Goal: Ask a question: Seek information or help from site administrators or community

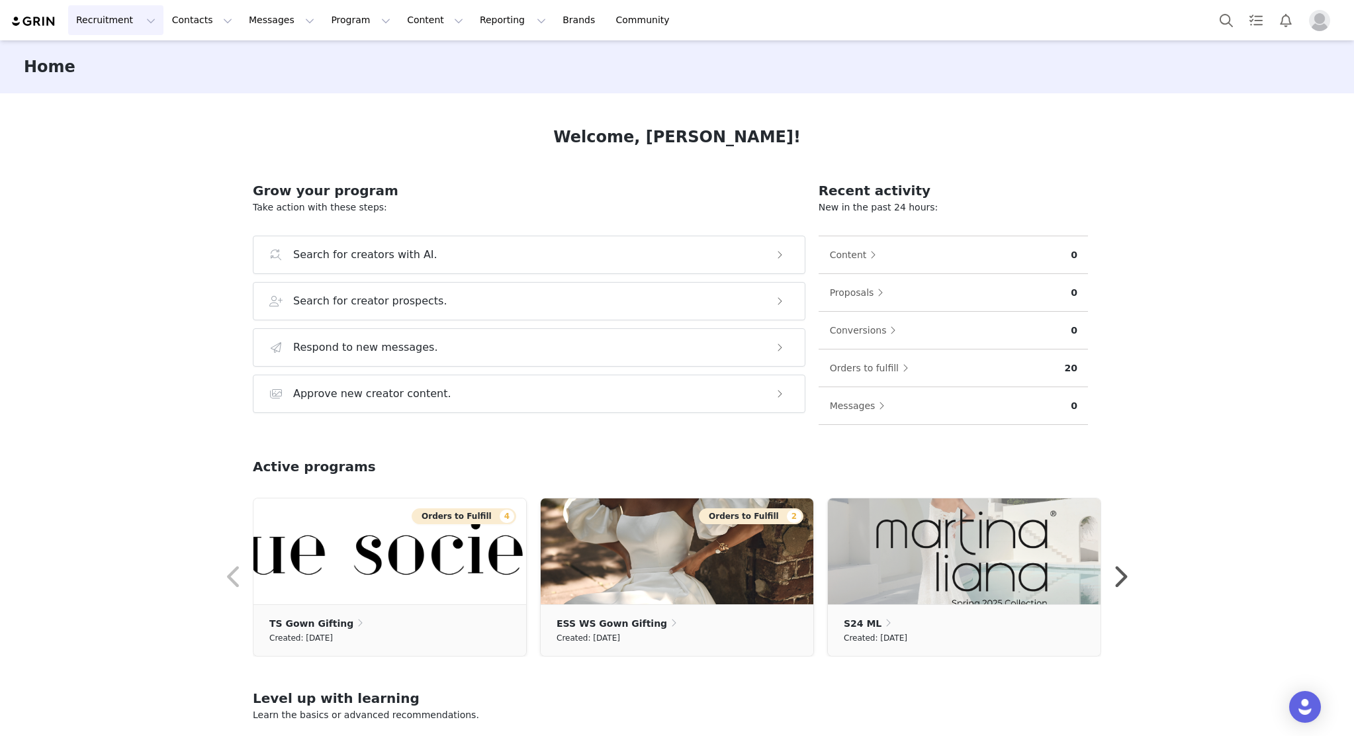
click at [120, 26] on button "Recruitment Recruitment" at bounding box center [115, 20] width 95 height 30
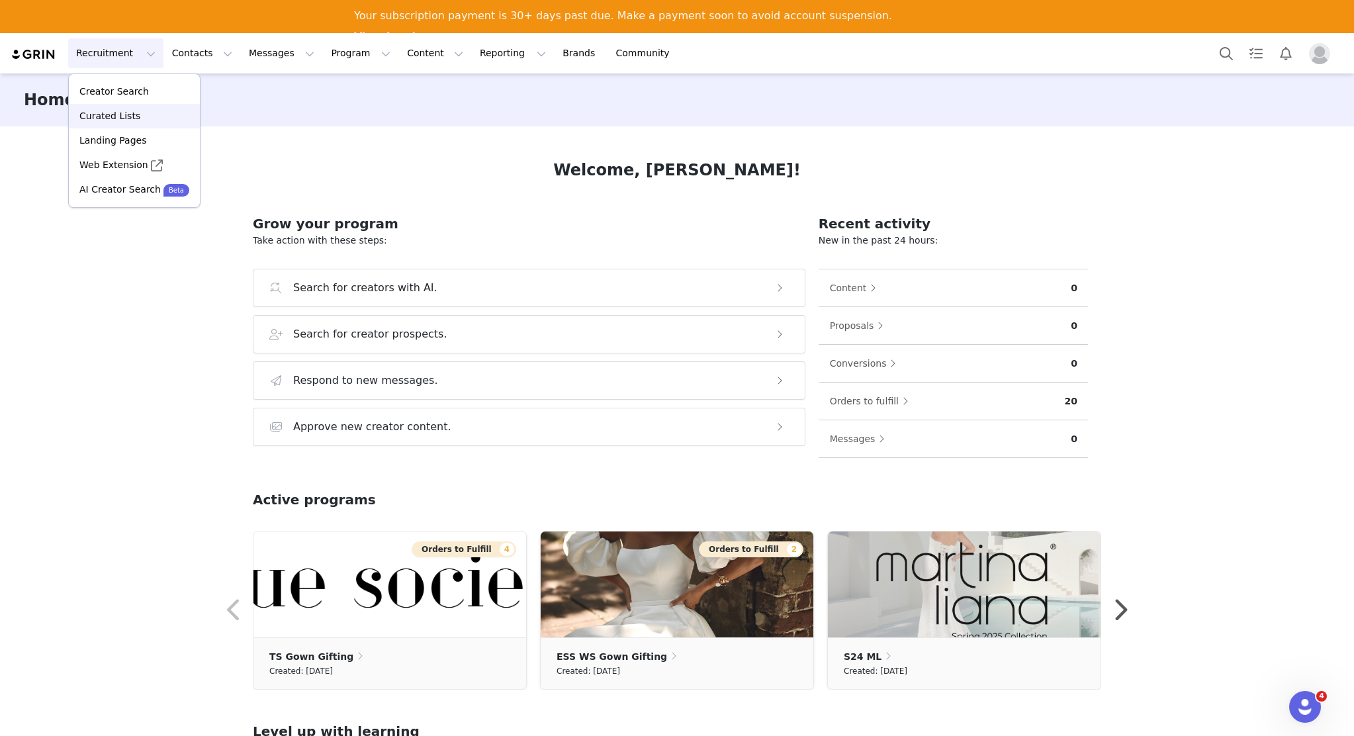
click at [154, 113] on div "Curated Lists" at bounding box center [134, 116] width 115 height 14
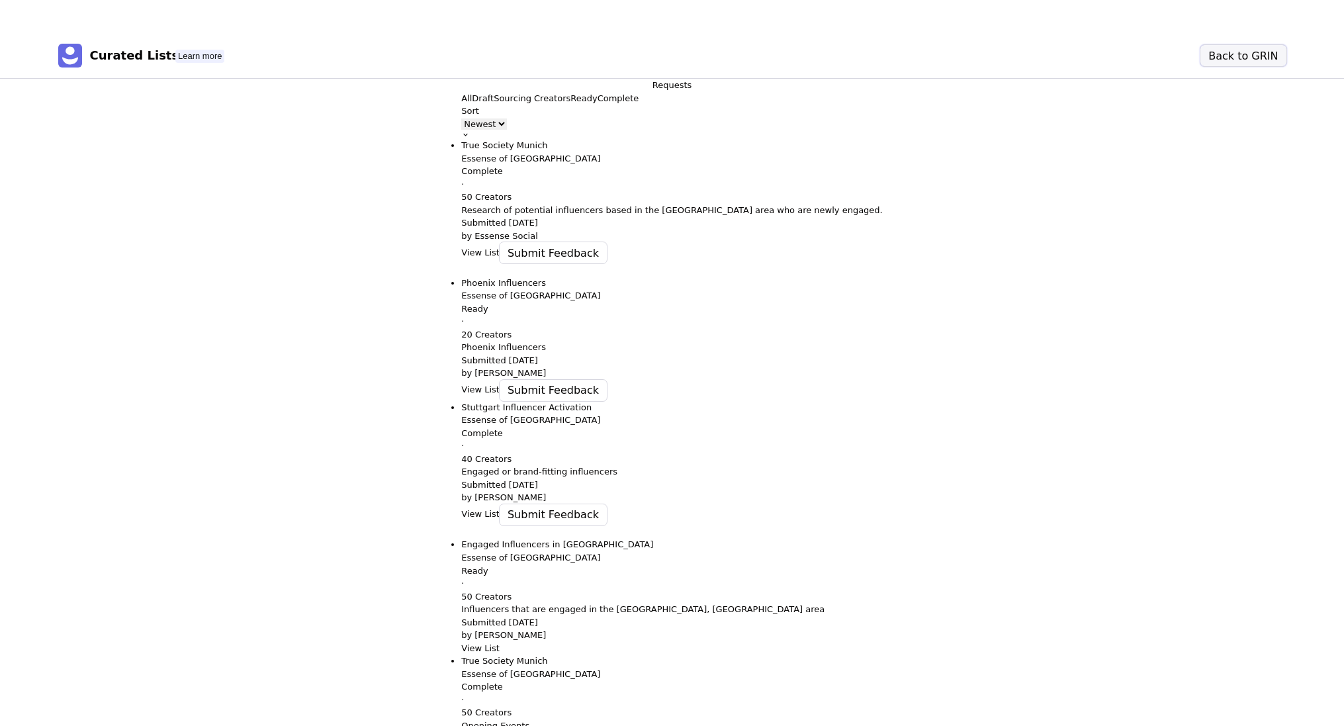
click at [1244, 63] on button "Back to GRIN" at bounding box center [1242, 55] width 85 height 21
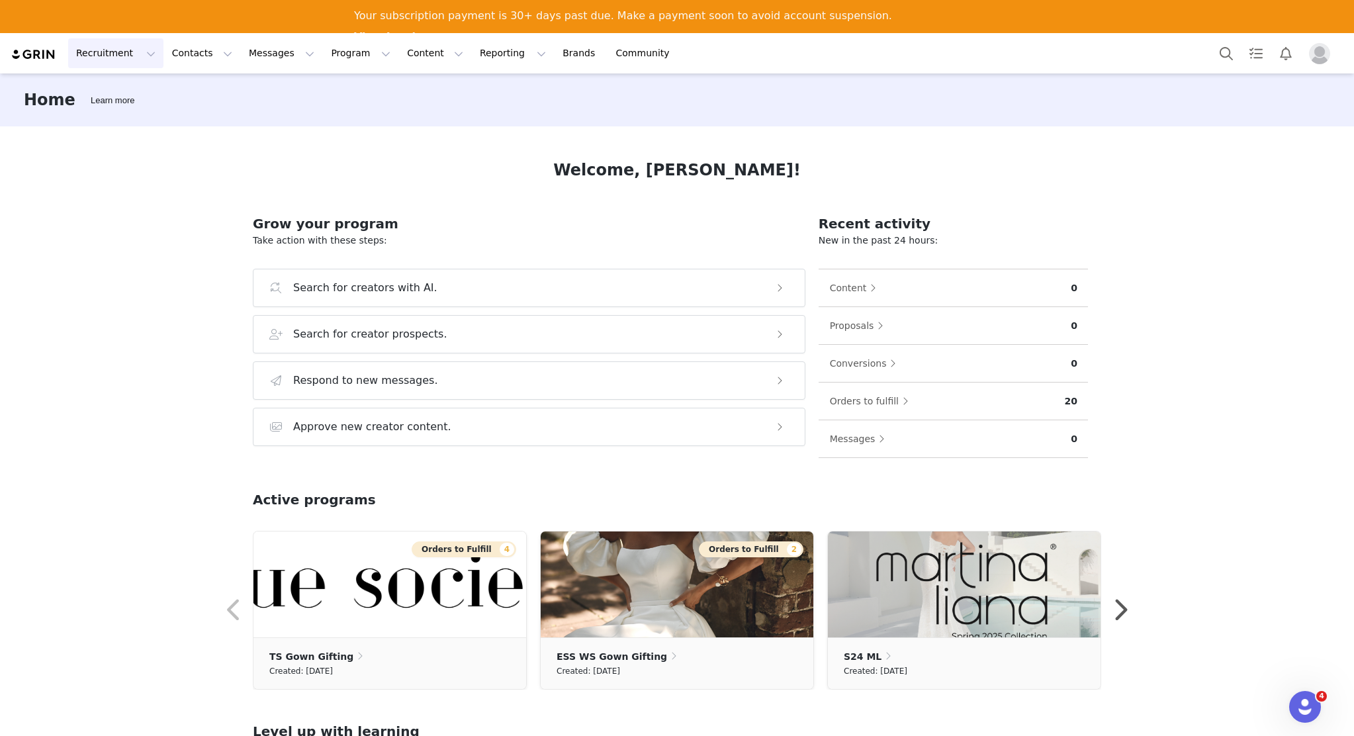
click at [142, 54] on button "Recruitment Recruitment" at bounding box center [115, 53] width 95 height 30
click at [1173, 260] on div "Home Learn more Welcome, [PERSON_NAME]! Grow your program Take action with thes…" at bounding box center [677, 420] width 1354 height 694
click at [1304, 708] on icon "Open Intercom Messenger" at bounding box center [1303, 705] width 22 height 22
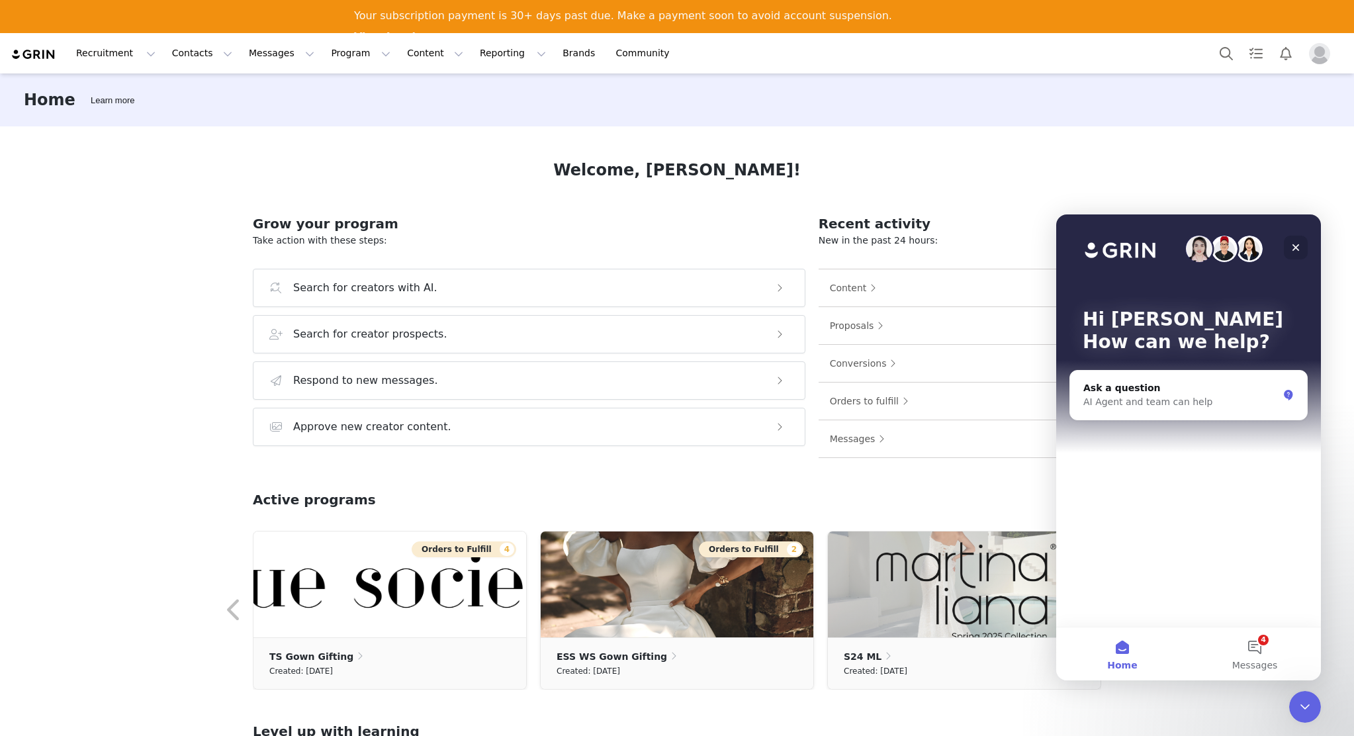
click at [1300, 244] on icon "Close" at bounding box center [1295, 247] width 11 height 11
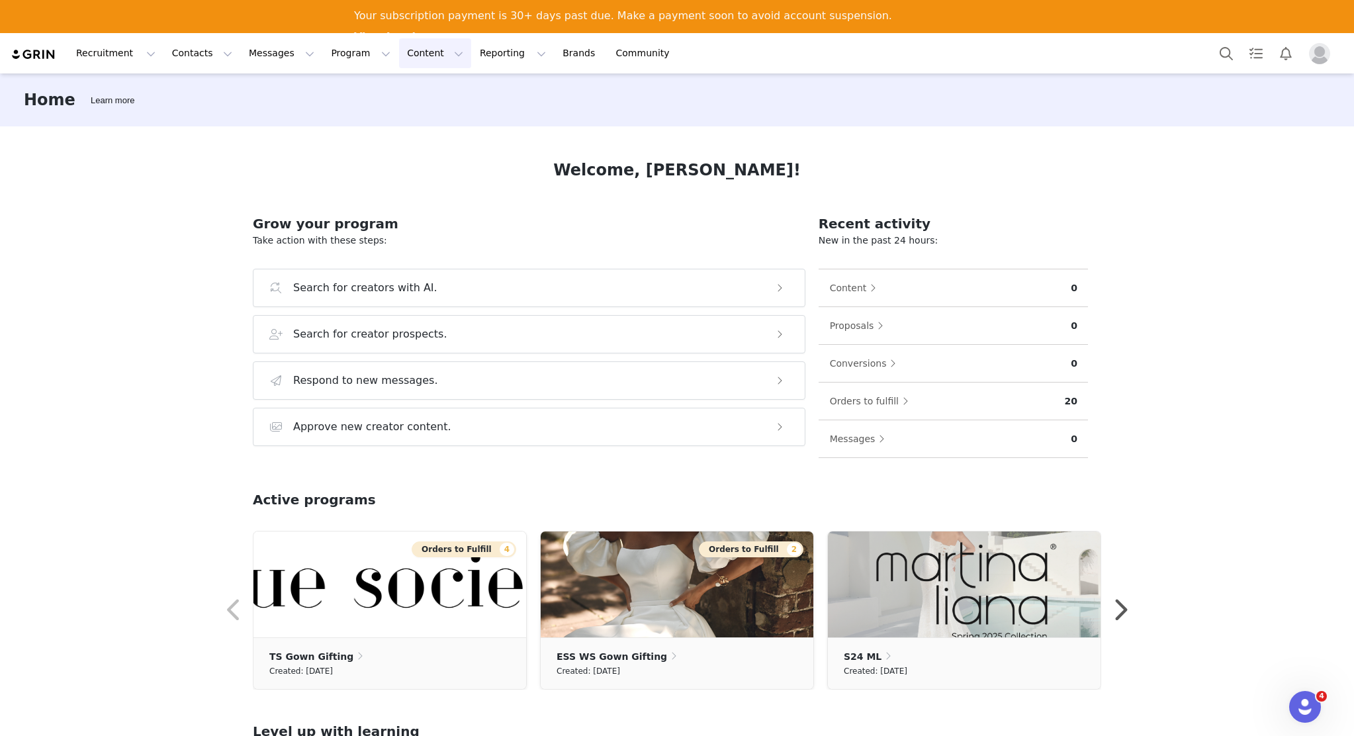
click at [420, 58] on button "Content Content" at bounding box center [435, 53] width 72 height 30
click at [323, 57] on button "Program Program" at bounding box center [360, 53] width 75 height 30
click at [281, 60] on button "Messages Messages" at bounding box center [281, 53] width 81 height 30
click at [210, 56] on button "Contacts Contacts" at bounding box center [202, 53] width 76 height 30
click at [130, 57] on button "Recruitment Recruitment" at bounding box center [115, 53] width 95 height 30
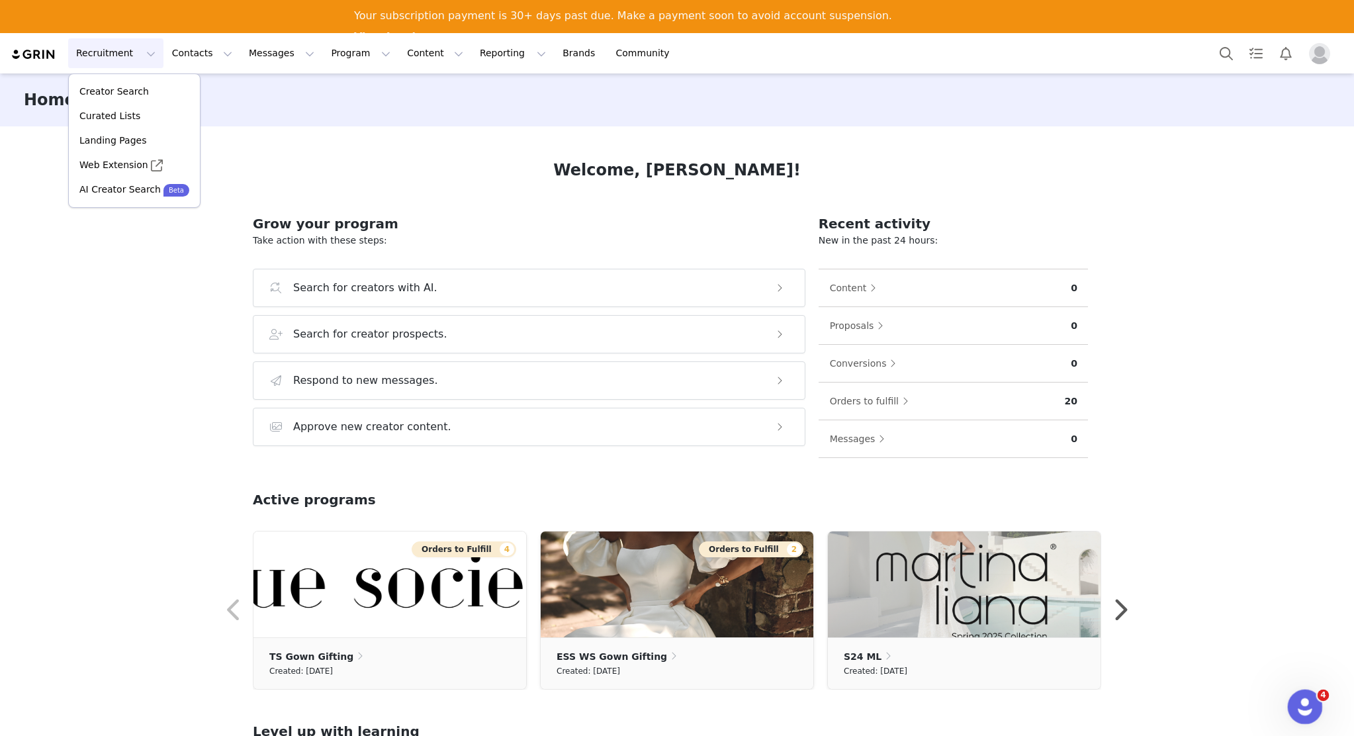
click at [1301, 689] on div "Open Intercom Messenger" at bounding box center [1303, 705] width 44 height 44
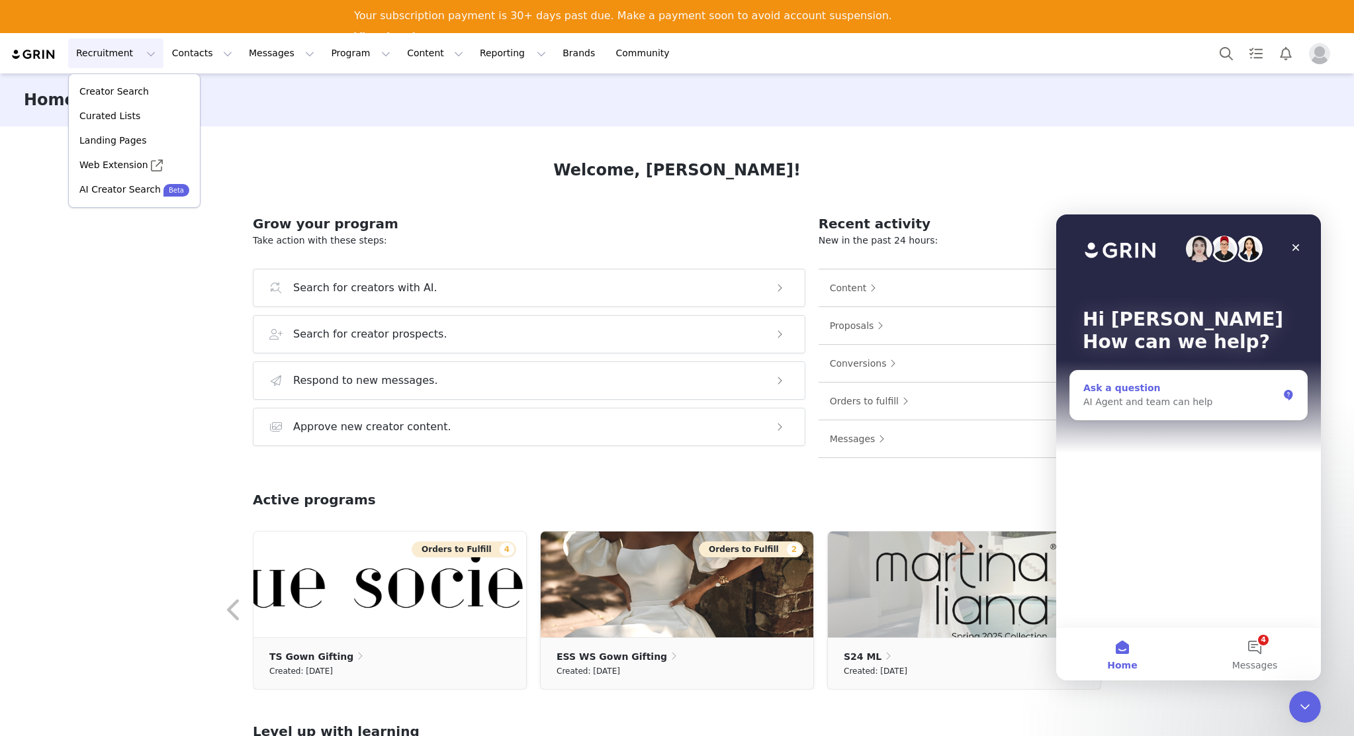
click at [1169, 408] on div "AI Agent and team can help" at bounding box center [1180, 402] width 195 height 14
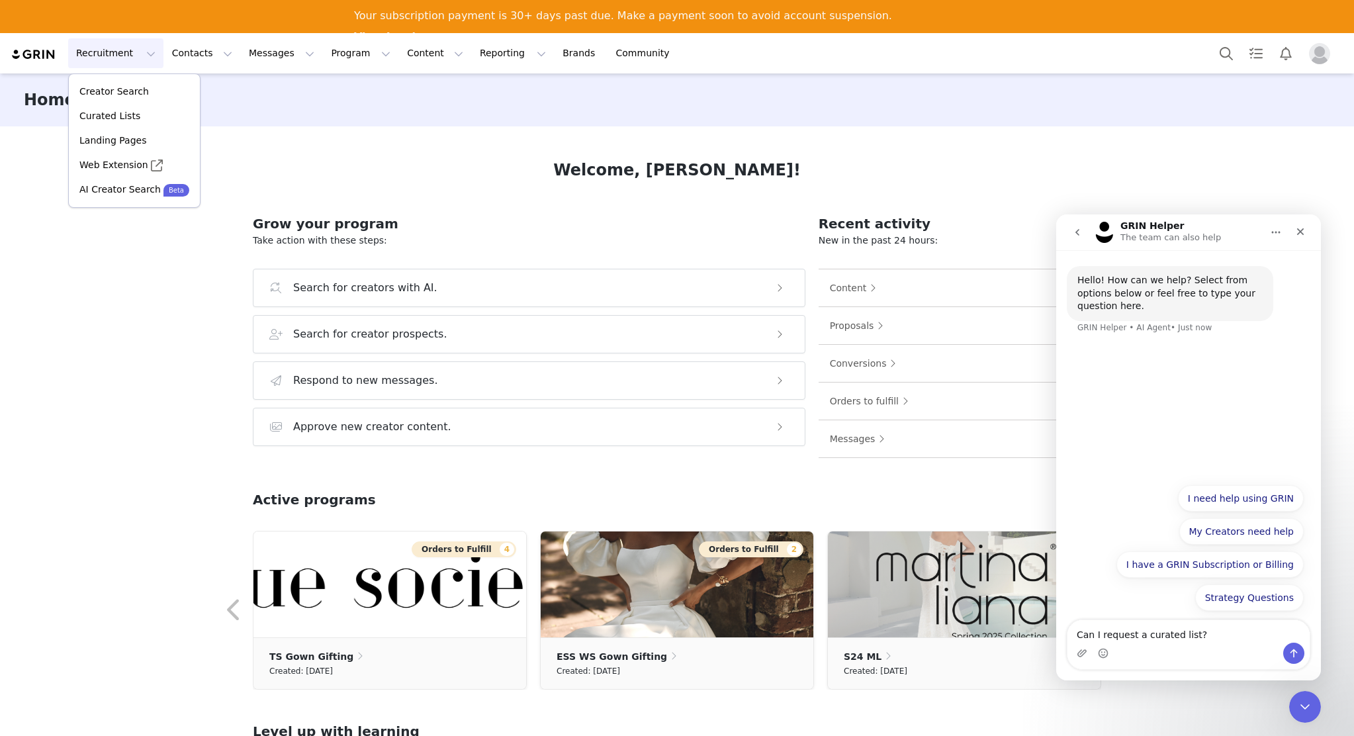
type textarea "Can I request a curated list?"
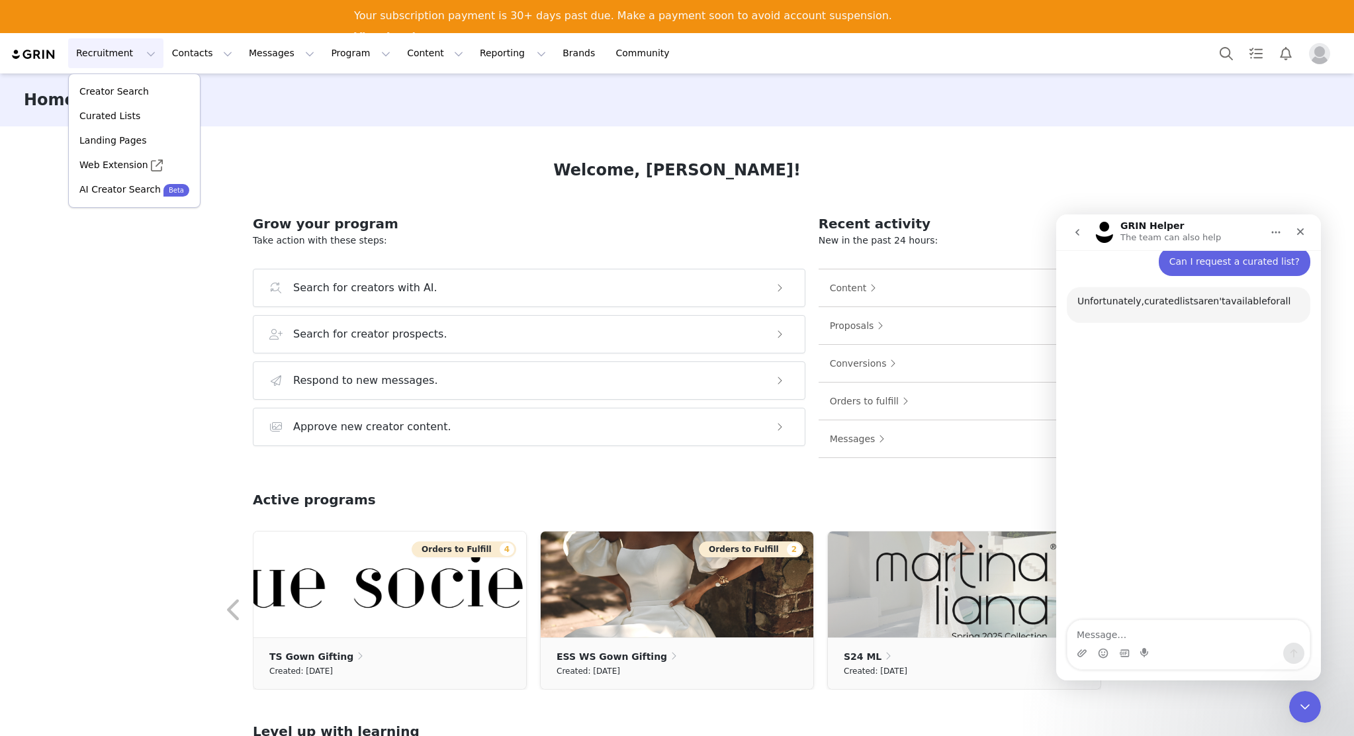
scroll to position [85, 0]
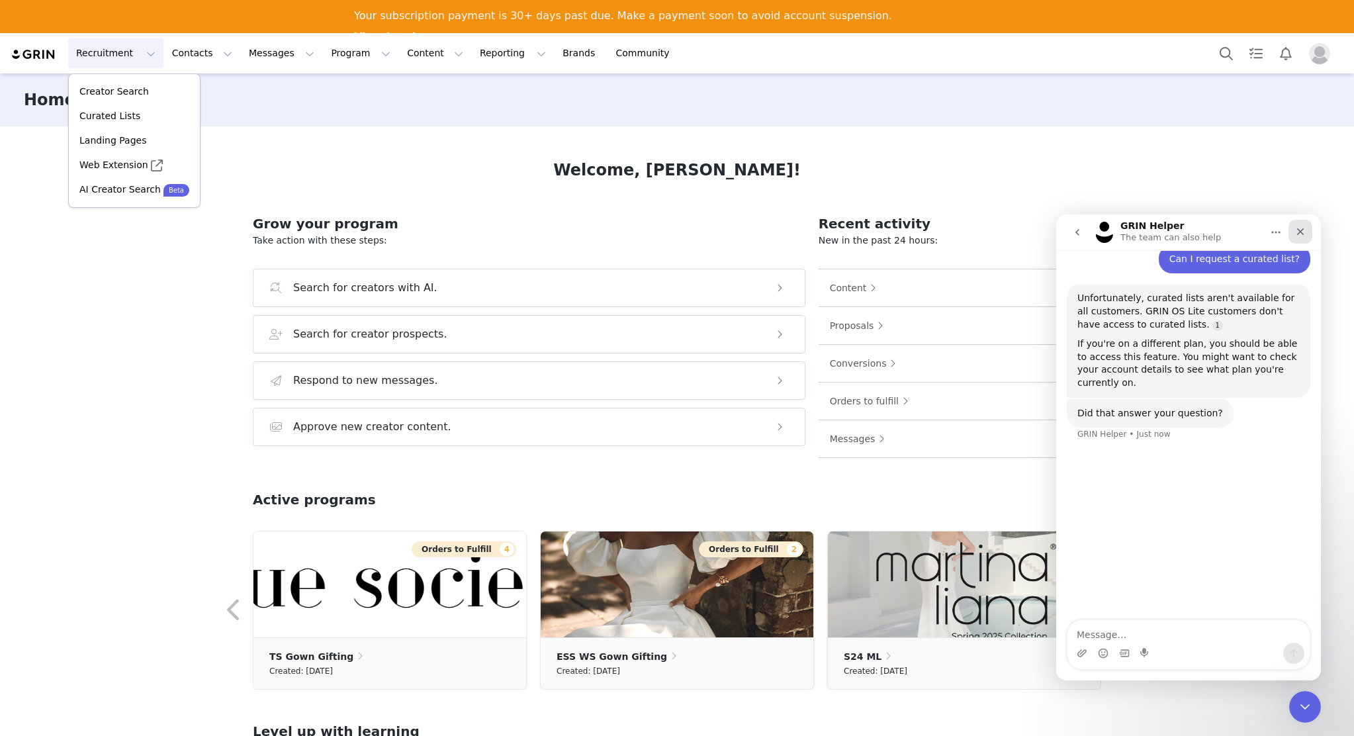
click at [1302, 230] on icon "Close" at bounding box center [1300, 231] width 11 height 11
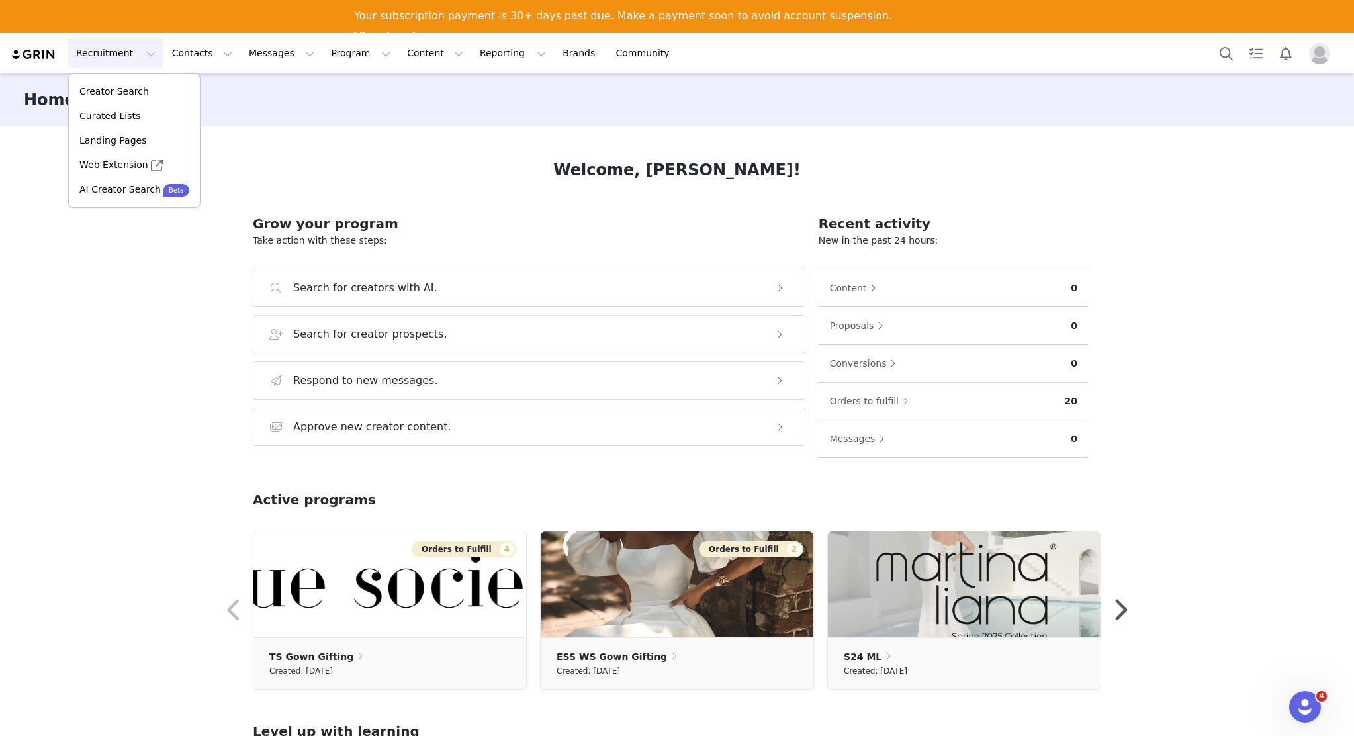
click at [1060, 101] on div "Home Learn more" at bounding box center [677, 99] width 1354 height 53
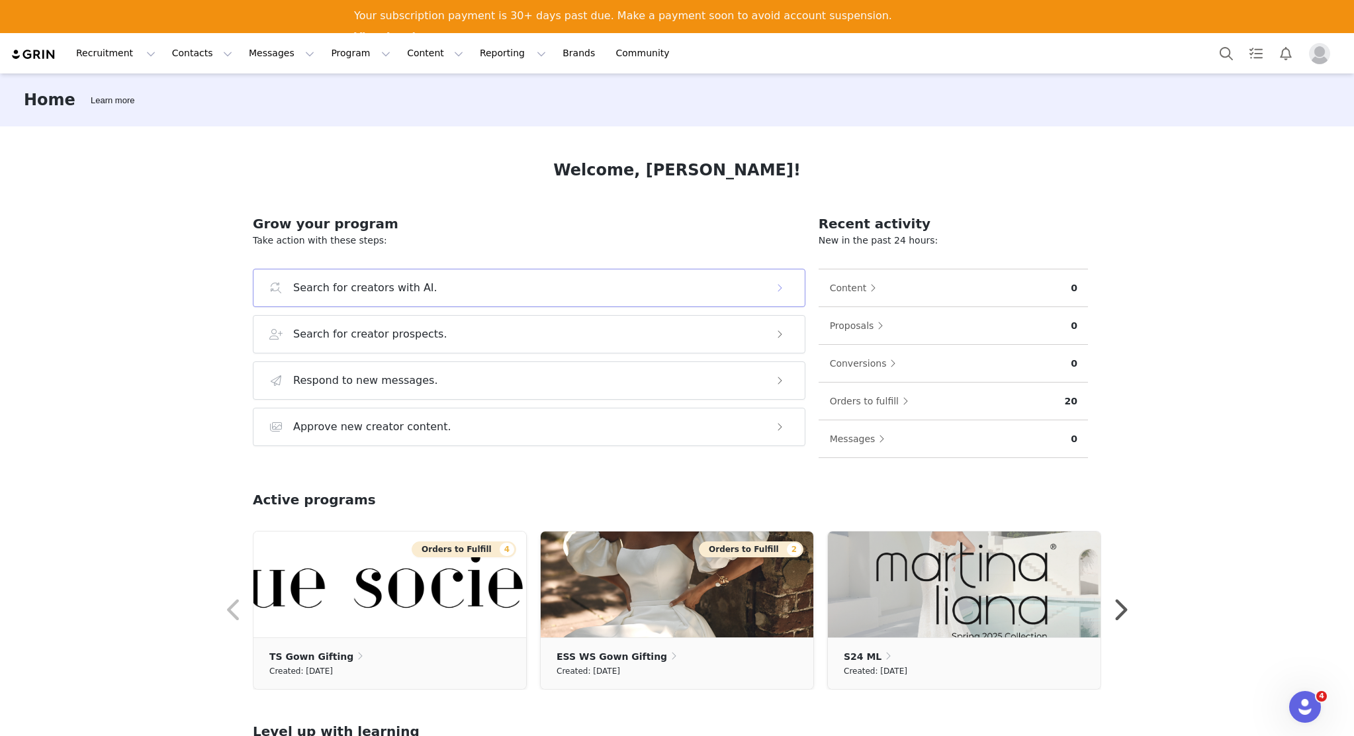
click at [371, 285] on h3 "Search for creators with AI." at bounding box center [365, 288] width 144 height 16
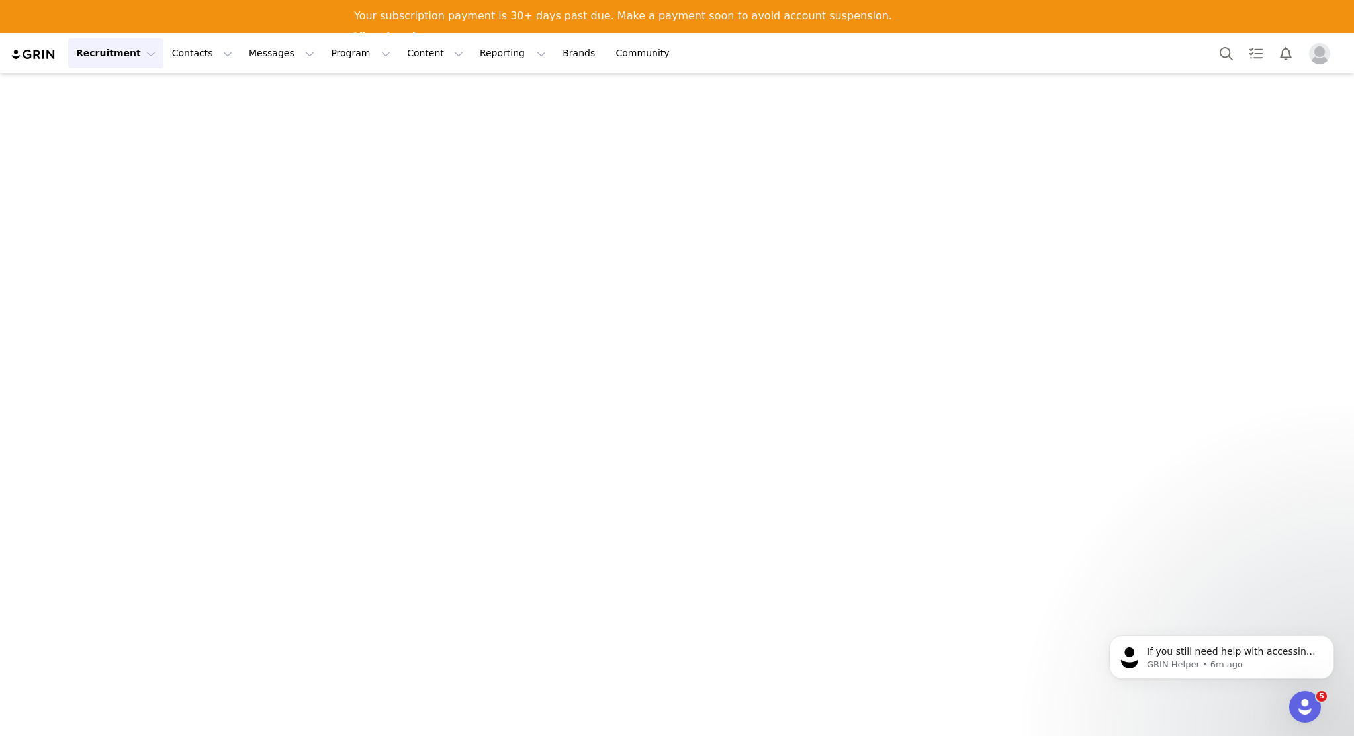
scroll to position [71, 0]
